Goal: Find specific page/section: Find specific page/section

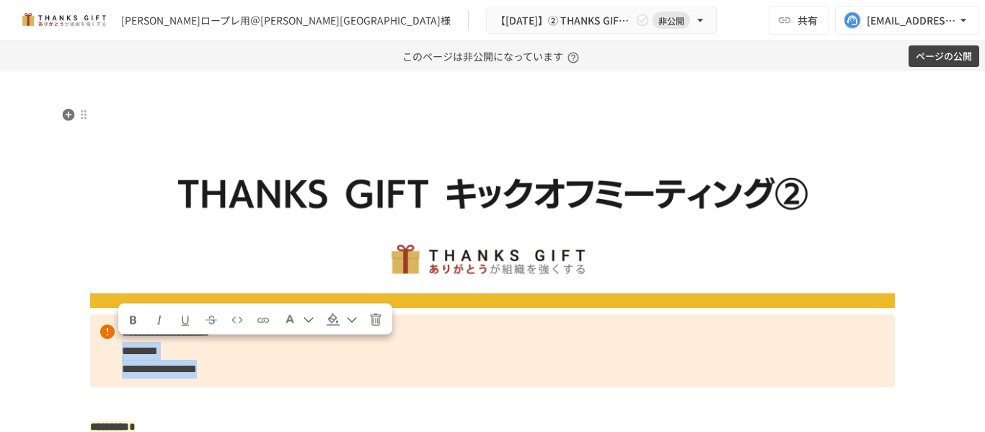
scroll to position [107, 0]
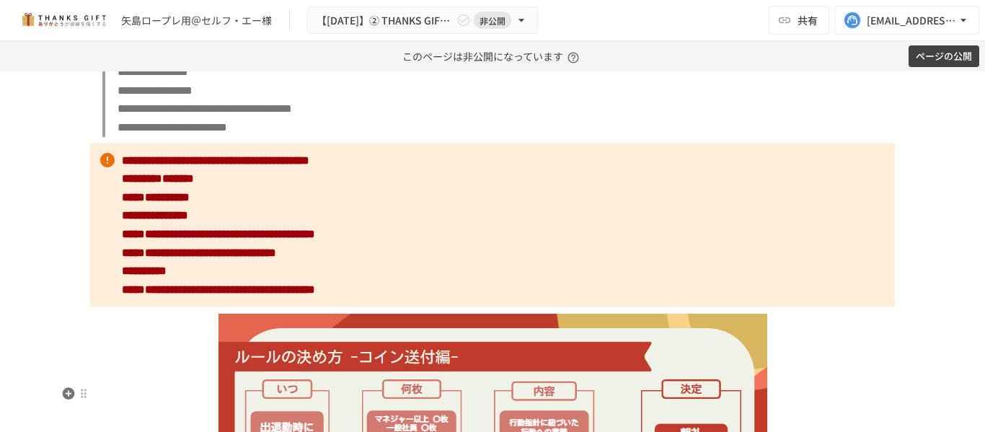
scroll to position [2692, 0]
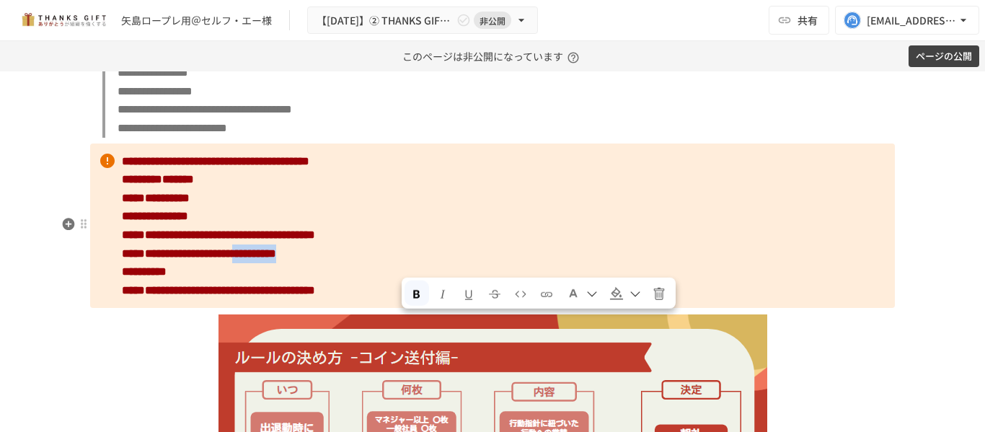
drag, startPoint x: 514, startPoint y: 325, endPoint x: 401, endPoint y: 324, distance: 113.2
click at [276, 259] on strong "**********" at bounding box center [199, 253] width 154 height 11
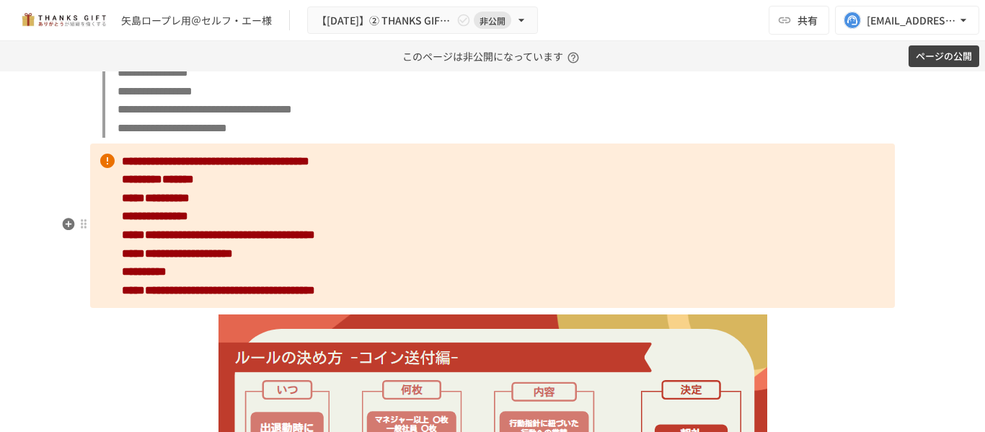
click at [233, 259] on strong "**********" at bounding box center [177, 253] width 111 height 11
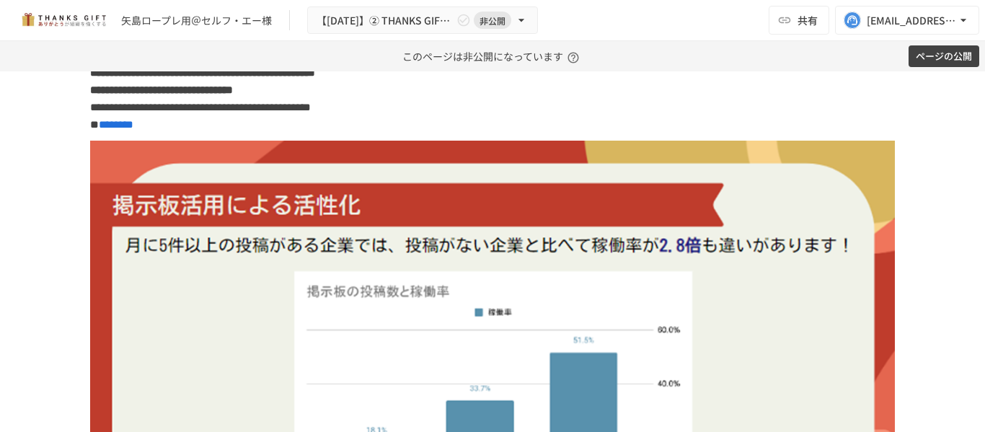
scroll to position [4844, 0]
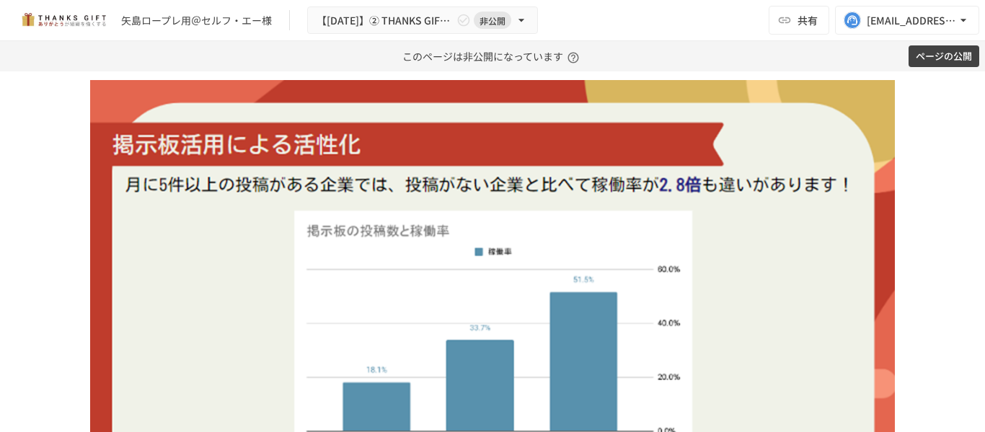
scroll to position [4903, 0]
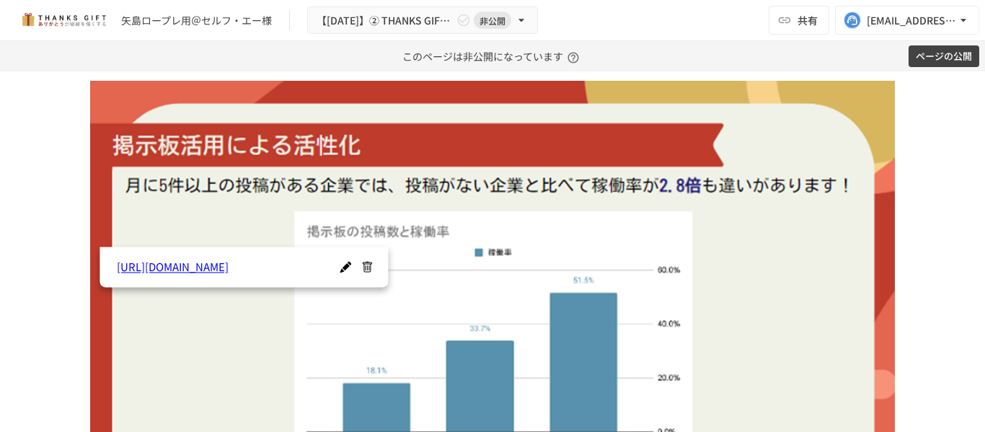
click at [44, 202] on div "**********" at bounding box center [492, 251] width 985 height 361
click at [34, 278] on div "**********" at bounding box center [492, 251] width 985 height 361
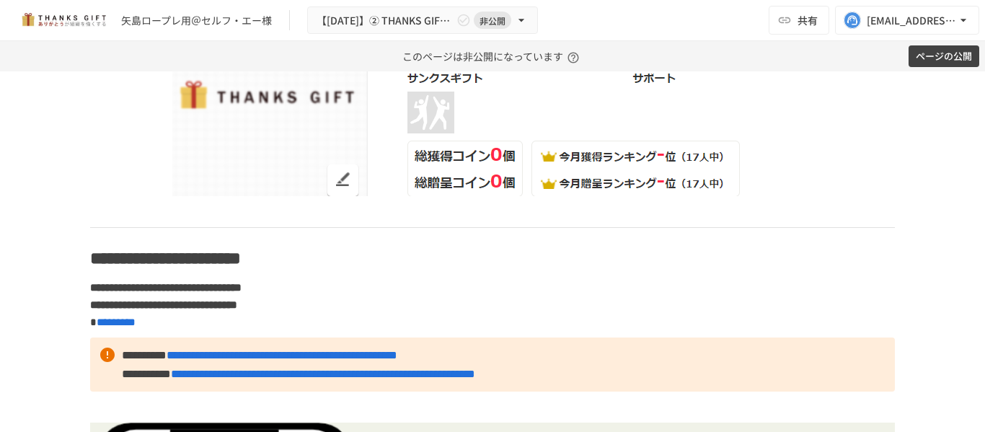
scroll to position [8167, 0]
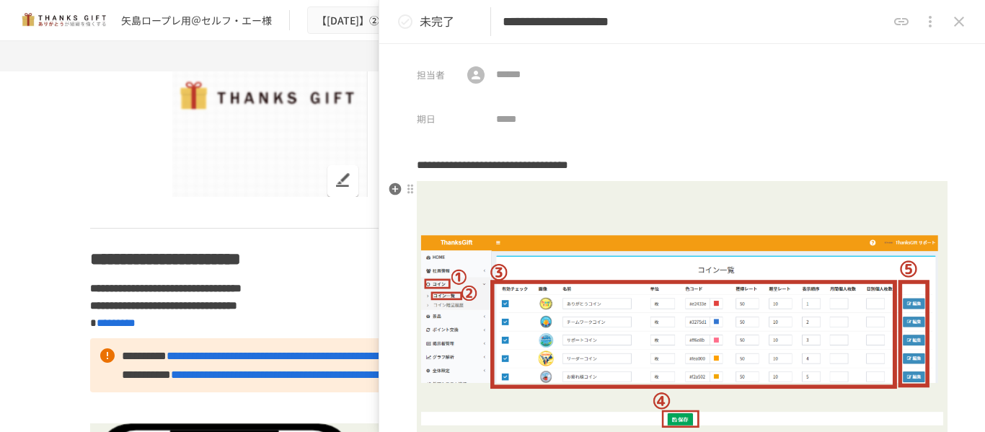
scroll to position [1, 0]
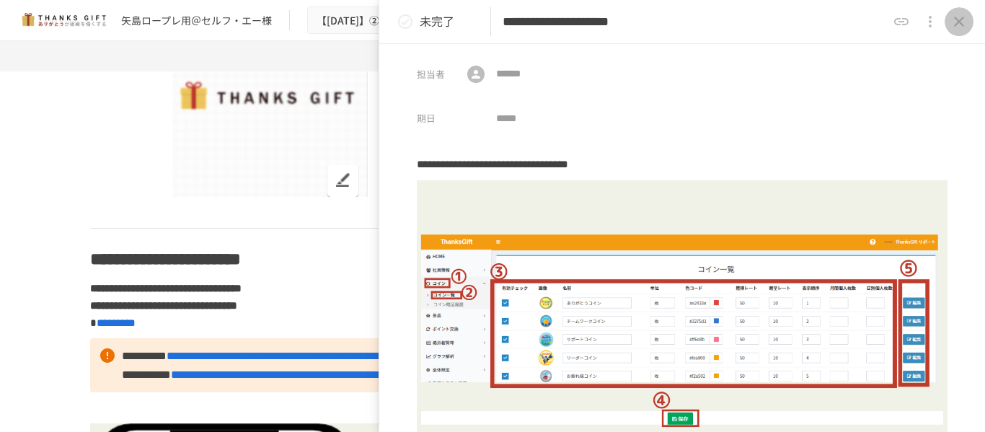
click at [953, 17] on icon "close drawer" at bounding box center [958, 21] width 17 height 17
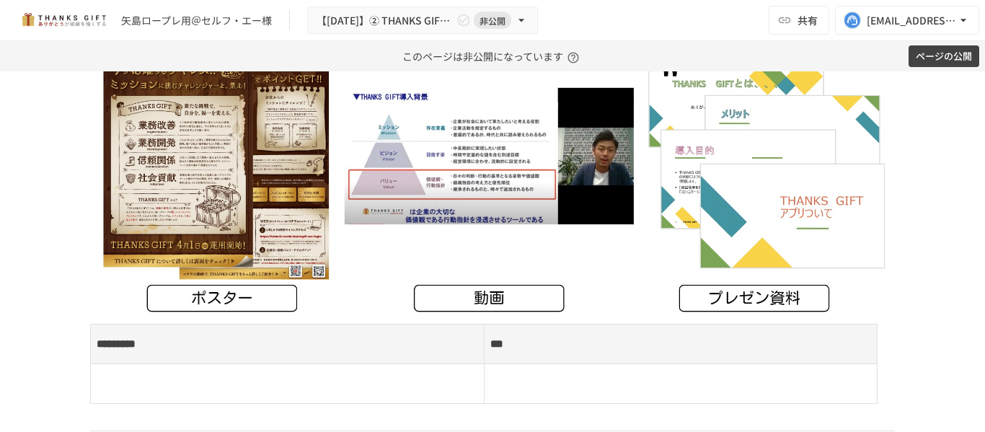
scroll to position [6794, 0]
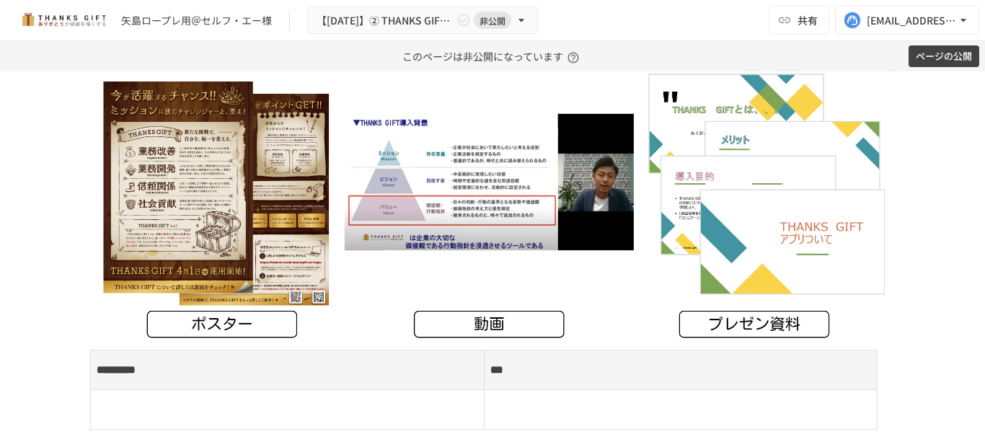
scroll to position [6820, 0]
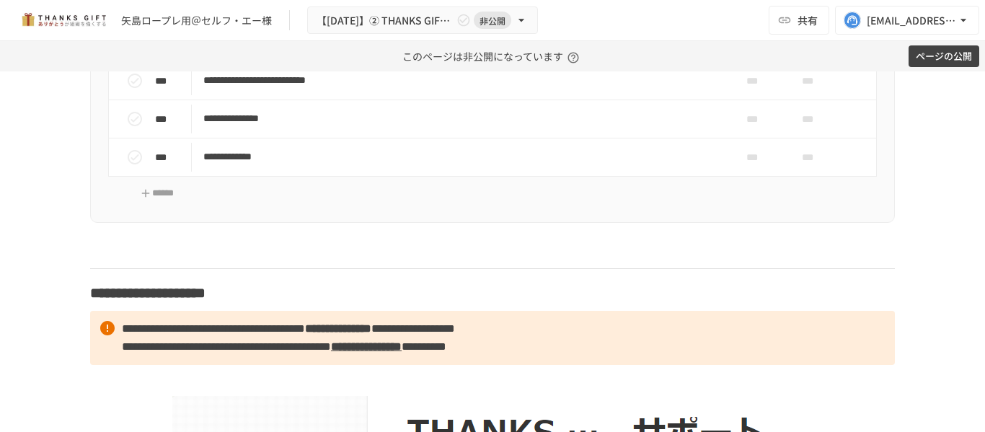
scroll to position [7781, 0]
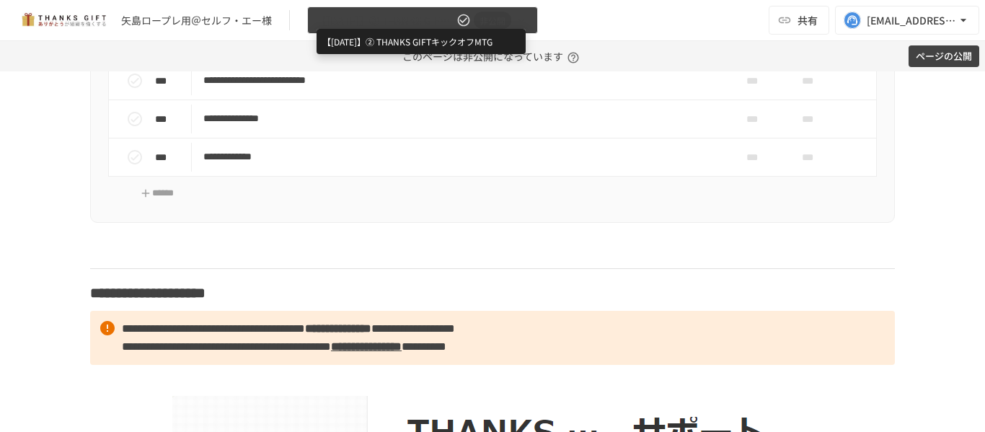
click at [394, 25] on span "【2025年9月】② THANKS GIFTキックオフMTG" at bounding box center [385, 21] width 137 height 18
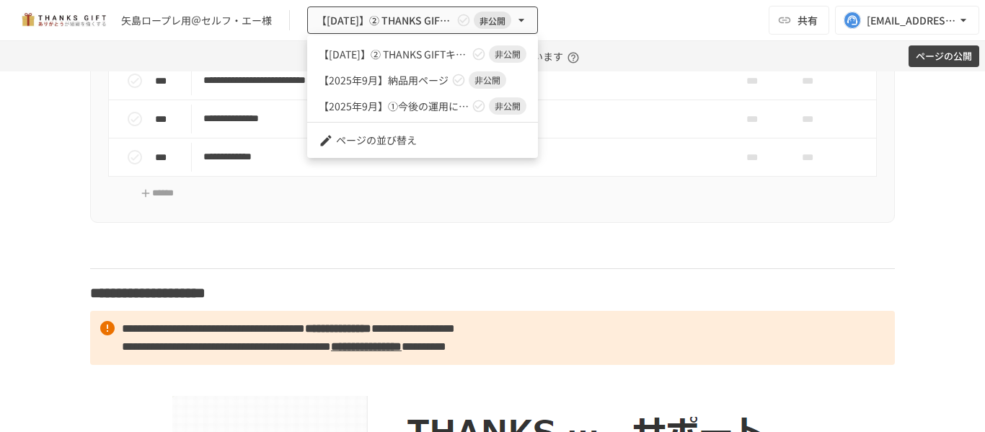
click at [39, 100] on div at bounding box center [492, 216] width 985 height 432
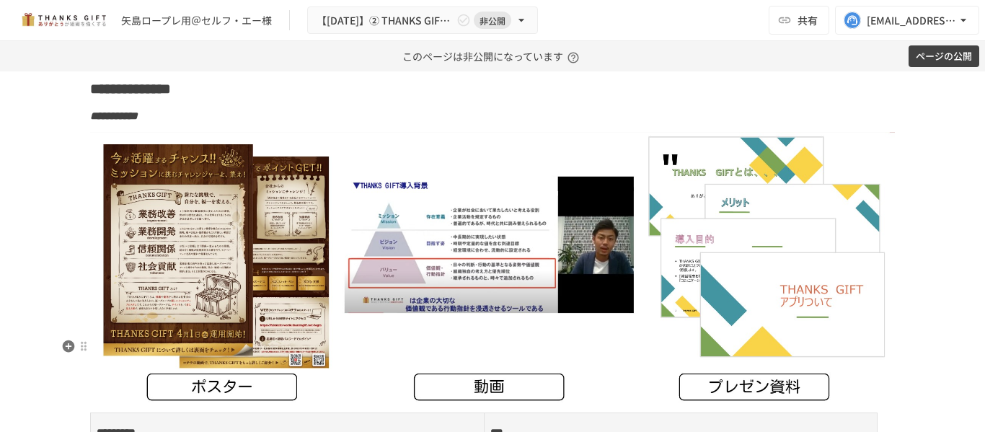
scroll to position [6829, 0]
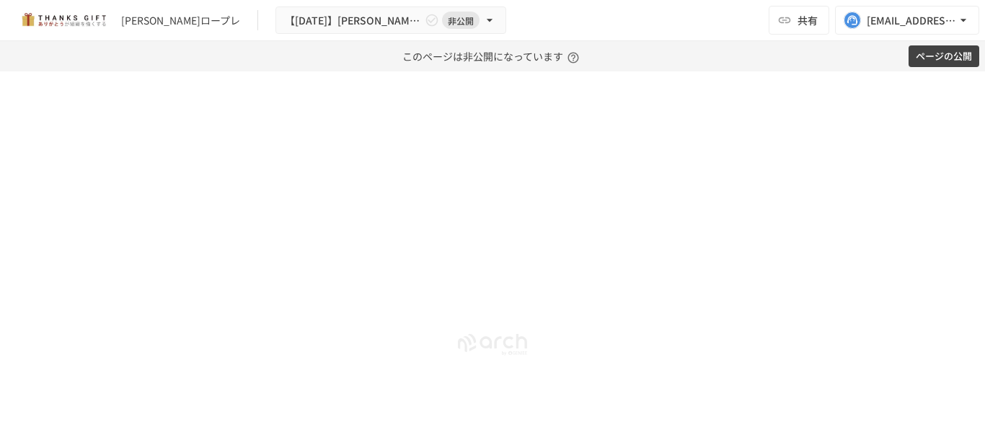
scroll to position [14351, 0]
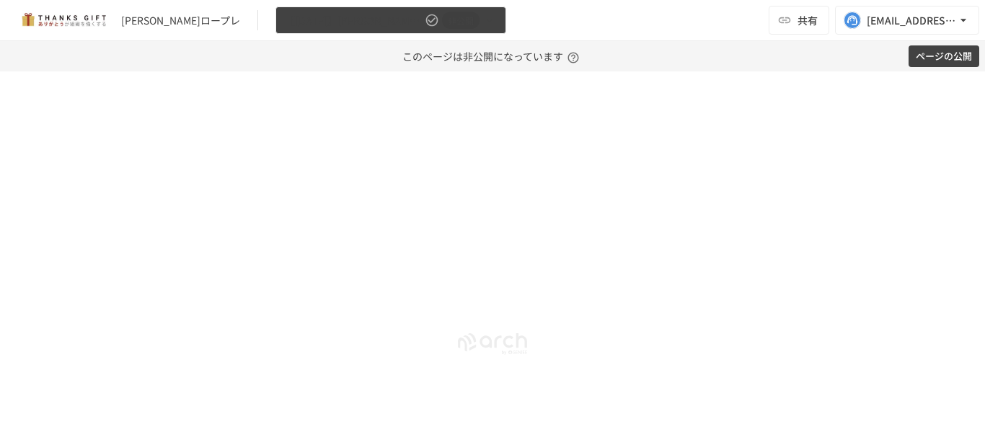
click at [482, 17] on icon "button" at bounding box center [489, 20] width 14 height 14
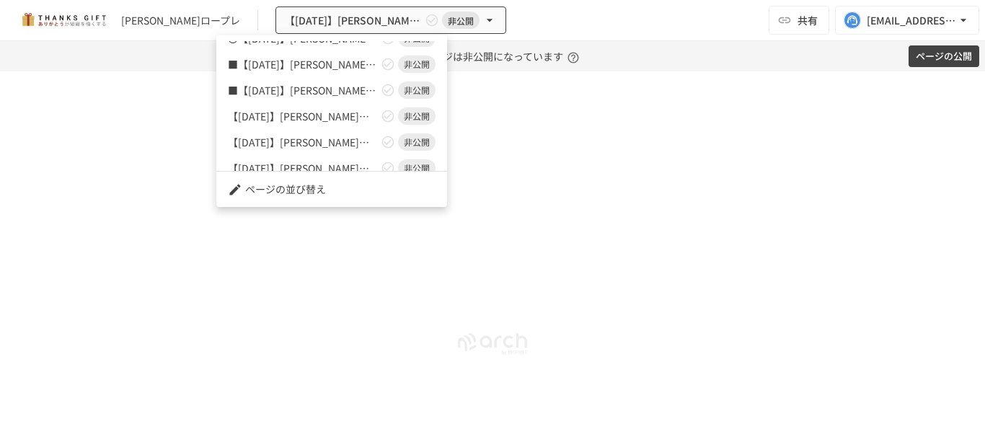
scroll to position [0, 0]
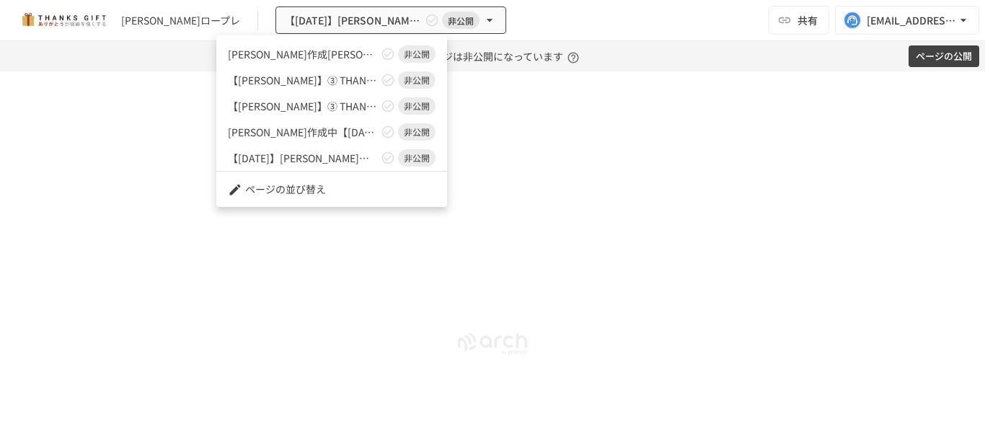
click at [539, 6] on div at bounding box center [492, 216] width 985 height 432
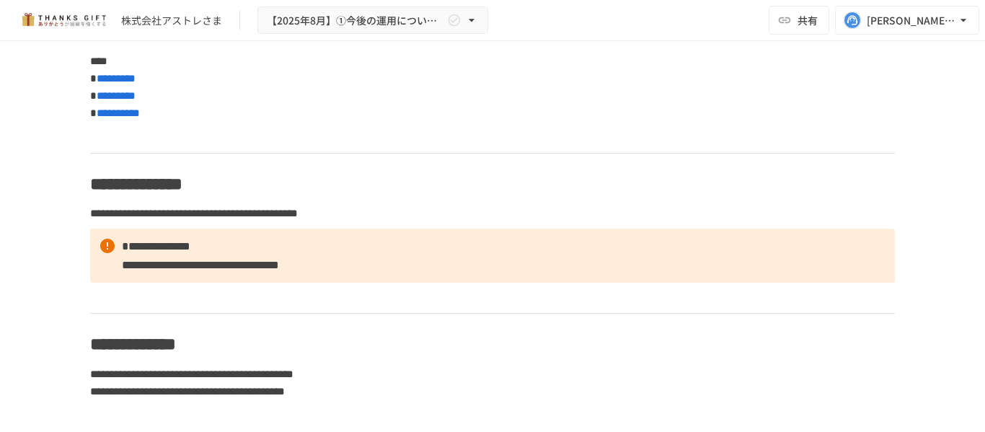
scroll to position [5011, 0]
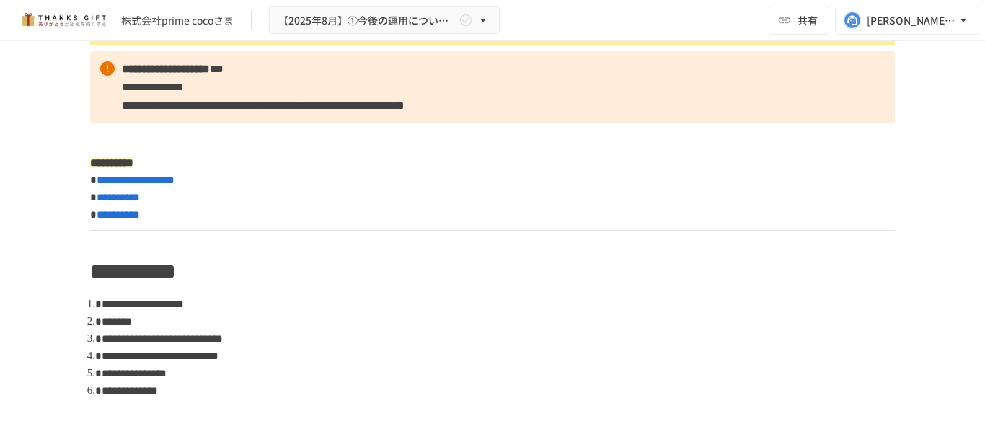
scroll to position [744, 0]
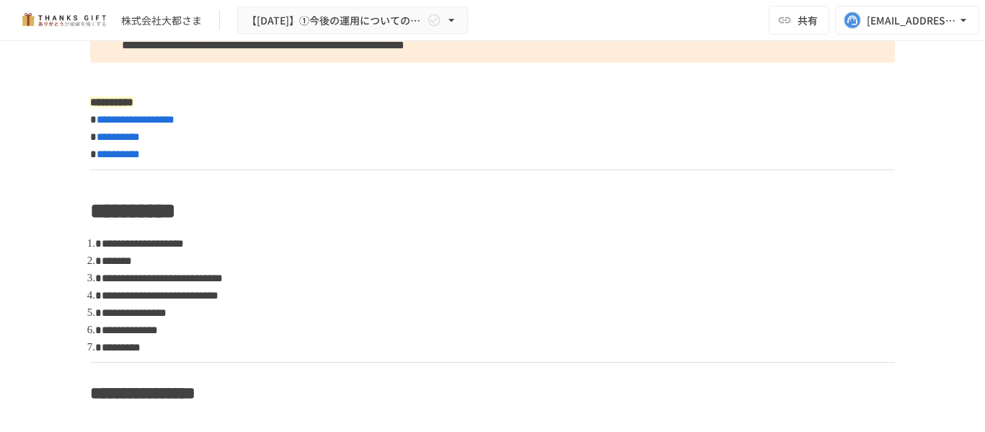
scroll to position [699, 0]
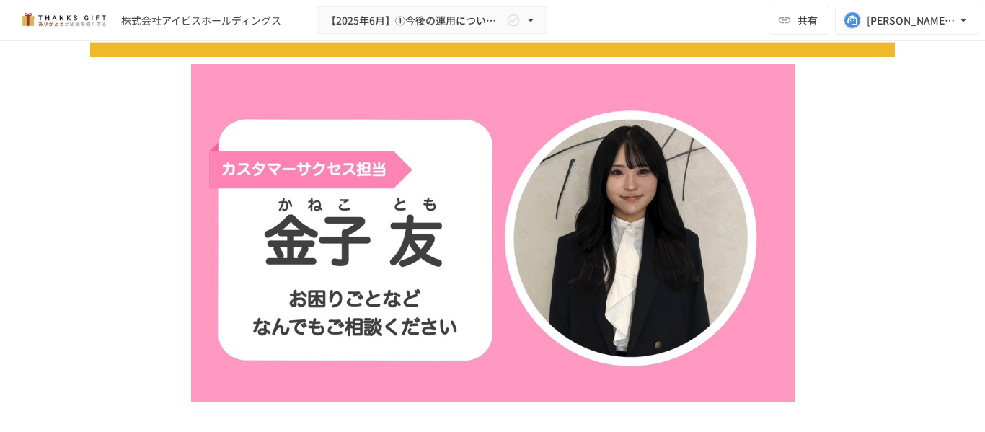
scroll to position [216, 0]
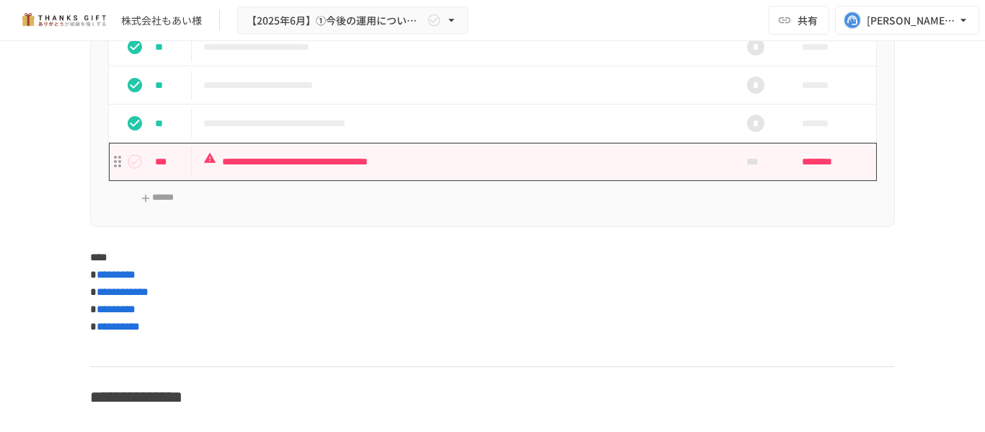
scroll to position [5985, 0]
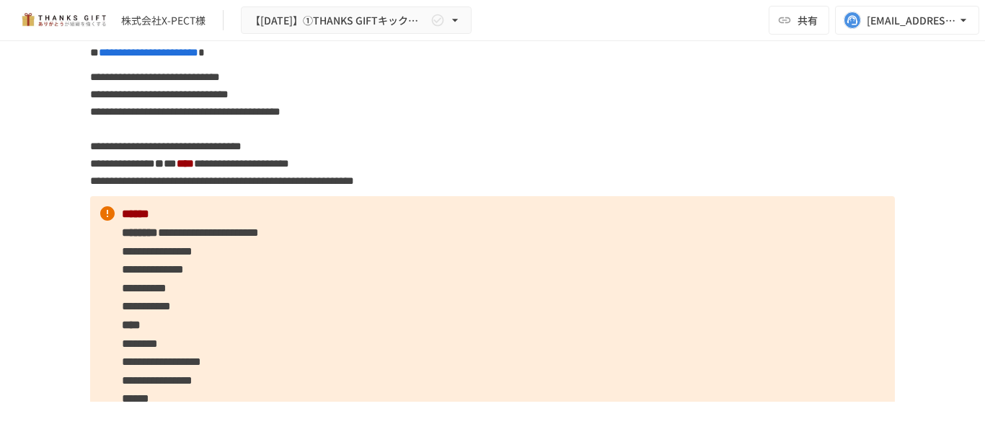
scroll to position [7716, 0]
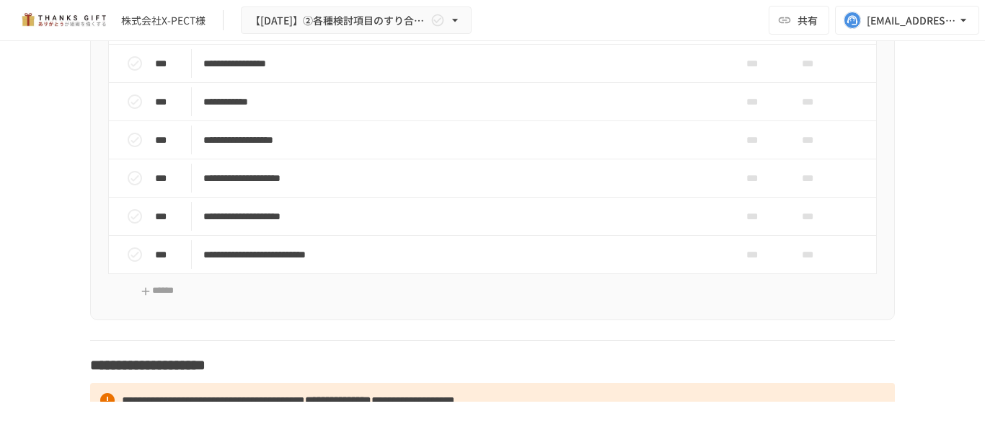
scroll to position [7067, 0]
